Goal: Information Seeking & Learning: Learn about a topic

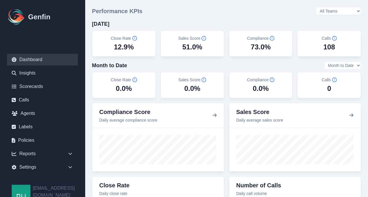
click at [356, 65] on select "Month to Date Last 7 Days Last 30 Days" at bounding box center [342, 65] width 37 height 8
select select "last30"
click at [324, 61] on select "Month to Date Last 7 Days Last 30 Days" at bounding box center [342, 65] width 37 height 8
click at [308, 18] on div "Performance KPIs All Teams Hugo Jesse Support Today Close Rate 12.9% Sales Scor…" at bounding box center [226, 52] width 269 height 91
click at [354, 10] on select "All Teams Hugo Jesse Support" at bounding box center [338, 11] width 45 height 8
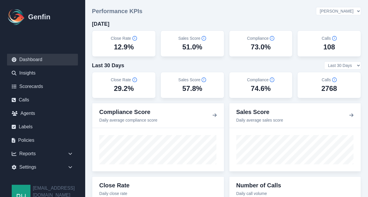
click at [332, 7] on select "All Teams Hugo Jesse Support" at bounding box center [338, 11] width 45 height 8
click at [357, 12] on select "All Teams Hugo Jesse Support" at bounding box center [338, 11] width 45 height 8
click at [332, 7] on select "All Teams Hugo Jesse Support" at bounding box center [338, 11] width 45 height 8
click at [357, 13] on select "All Teams [PERSON_NAME] Support" at bounding box center [338, 11] width 45 height 8
select select "2"
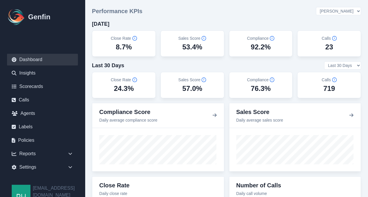
click at [332, 7] on select "All Teams [PERSON_NAME] Support" at bounding box center [338, 11] width 45 height 8
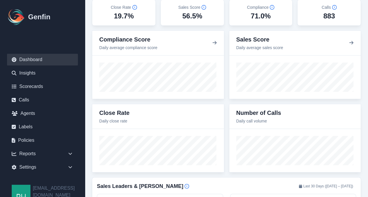
scroll to position [60, 0]
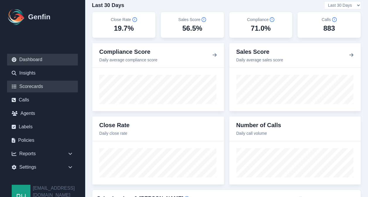
click at [30, 85] on link "Scorecards" at bounding box center [42, 87] width 71 height 12
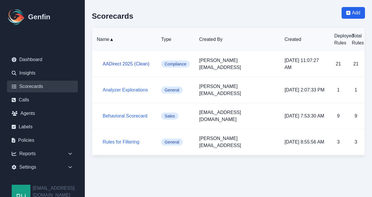
click at [120, 61] on link "AADirect 2025 (Clean)" at bounding box center [126, 63] width 47 height 5
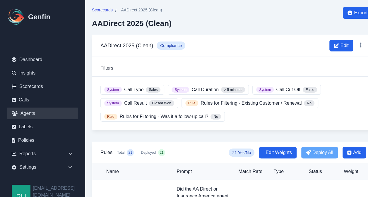
click at [31, 112] on link "Agents" at bounding box center [42, 114] width 71 height 12
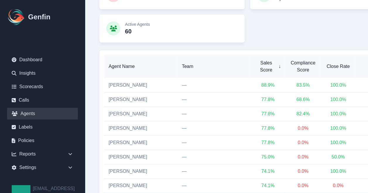
scroll to position [126, 0]
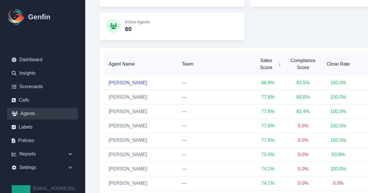
click at [125, 80] on link "Gabriel Hernandez" at bounding box center [128, 82] width 39 height 5
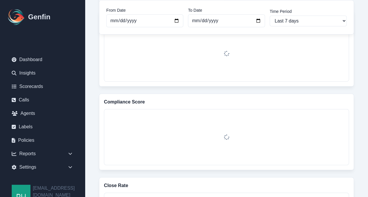
scroll to position [163, 0]
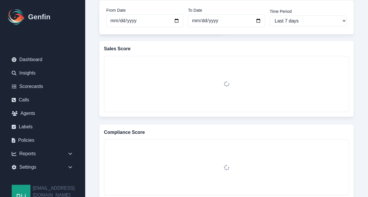
drag, startPoint x: 368, startPoint y: 70, endPoint x: 368, endPoint y: 37, distance: 32.5
click at [368, 37] on html "Genfin Dashboard Insights Scorecards Calls Agents Labels Policies Reports Sales…" at bounding box center [184, 190] width 368 height 706
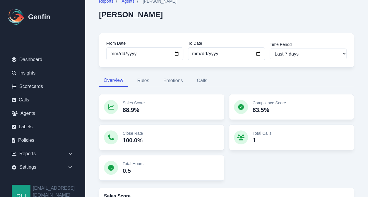
scroll to position [16, 0]
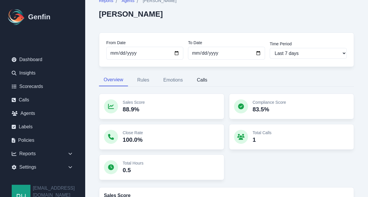
click at [203, 80] on button "Calls" at bounding box center [202, 80] width 20 height 12
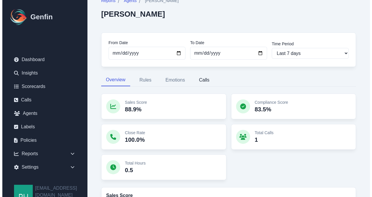
scroll to position [0, 0]
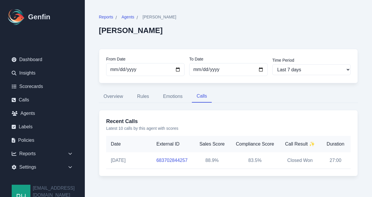
click at [161, 159] on link "683702844257" at bounding box center [172, 160] width 31 height 5
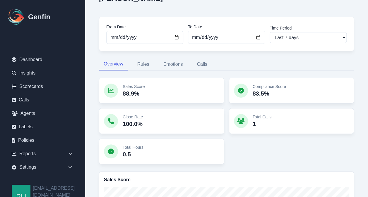
scroll to position [33, 0]
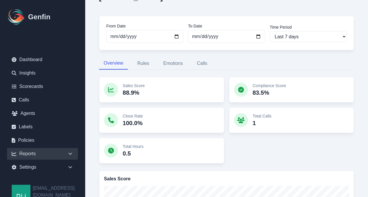
click at [68, 150] on div "Reports" at bounding box center [42, 154] width 71 height 12
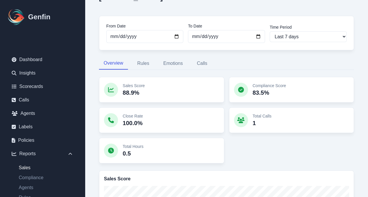
click at [27, 168] on link "Sales" at bounding box center [46, 167] width 64 height 7
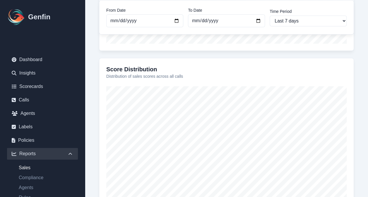
scroll to position [298, 0]
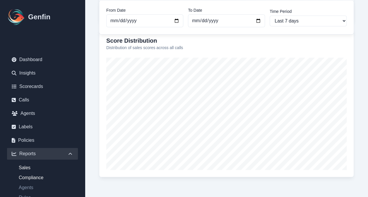
click at [29, 176] on link "Compliance" at bounding box center [46, 177] width 64 height 7
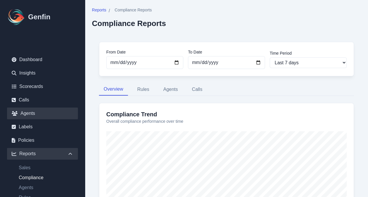
click at [25, 111] on link "Agents" at bounding box center [42, 114] width 71 height 12
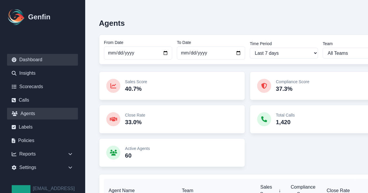
click at [35, 60] on link "Dashboard" at bounding box center [42, 60] width 71 height 12
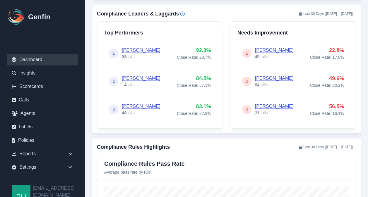
scroll to position [373, 0]
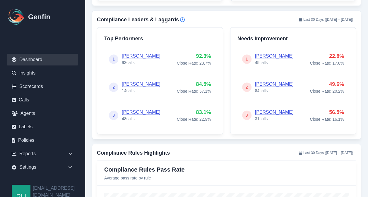
click at [135, 54] on link "Yadira Magana" at bounding box center [141, 56] width 39 height 5
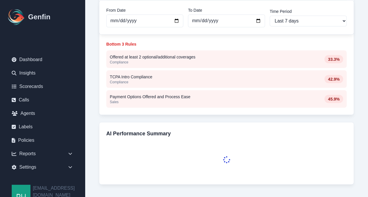
scroll to position [515, 0]
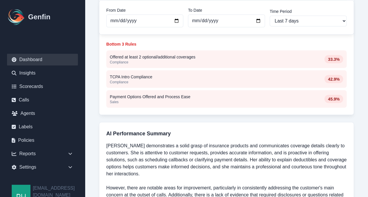
click at [37, 61] on link "Dashboard" at bounding box center [42, 60] width 71 height 12
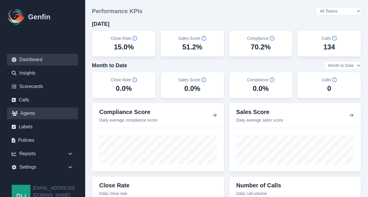
click at [28, 114] on link "Agents" at bounding box center [42, 114] width 71 height 12
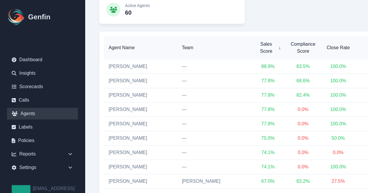
scroll to position [130, 0]
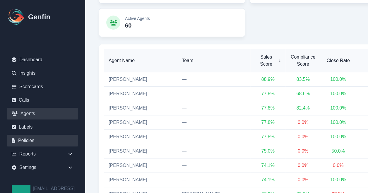
click at [27, 143] on link "Policies" at bounding box center [42, 141] width 71 height 12
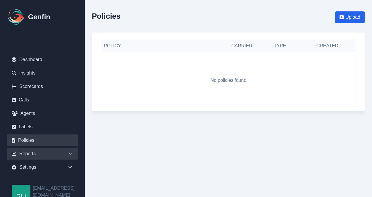
click at [31, 153] on div "Reports" at bounding box center [42, 154] width 71 height 12
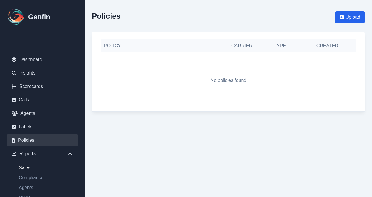
click at [35, 166] on link "Sales" at bounding box center [46, 167] width 64 height 7
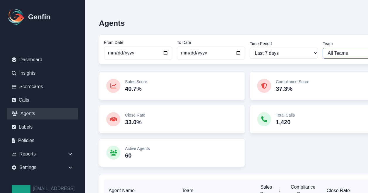
click at [355, 50] on select "All Teams Hugo Jesse Support" at bounding box center [356, 53] width 68 height 11
select select "3"
click at [322, 48] on select "All Teams Hugo Jesse Support" at bounding box center [356, 53] width 68 height 11
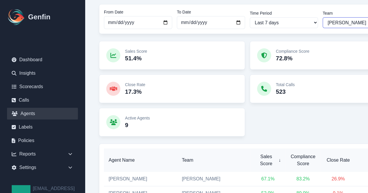
scroll to position [32, 0]
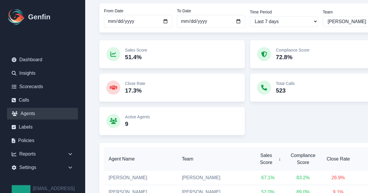
click at [368, 69] on div "Sales Score 51.4% Compliance Score 72.8% Close Rate 17.3% Total Calls 523 Activ…" at bounding box center [247, 87] width 297 height 95
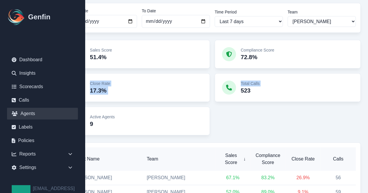
scroll to position [32, 42]
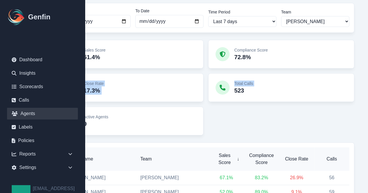
drag, startPoint x: 368, startPoint y: 69, endPoint x: 365, endPoint y: 74, distance: 5.1
click at [365, 74] on div "Agents From Date 2025-09-24 To Date 2025-10-01 Time Period Last 7 days Last 14 …" at bounding box center [205, 146] width 325 height 357
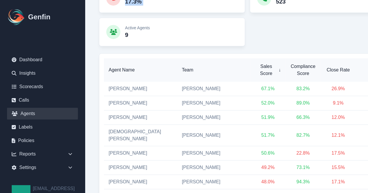
scroll to position [121, 0]
click at [134, 165] on link "[PERSON_NAME]" at bounding box center [128, 167] width 39 height 5
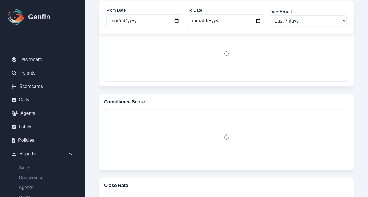
scroll to position [208, 0]
